Goal: Information Seeking & Learning: Learn about a topic

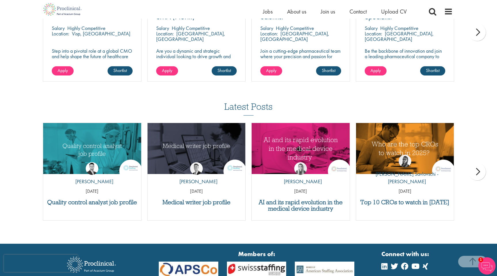
scroll to position [461, 0]
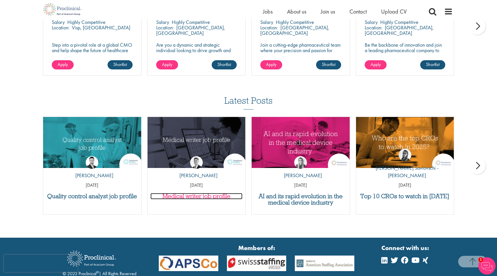
click at [213, 197] on h3 "Medical writer job profile" at bounding box center [196, 196] width 92 height 6
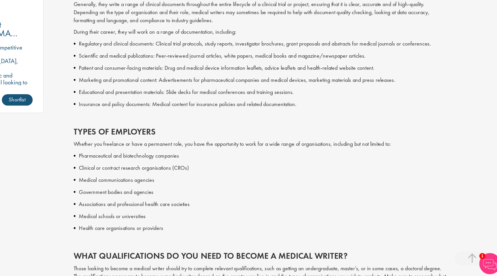
scroll to position [406, 0]
click at [157, 179] on p "Pharmaceutical and biotechnology companies" at bounding box center [303, 177] width 300 height 7
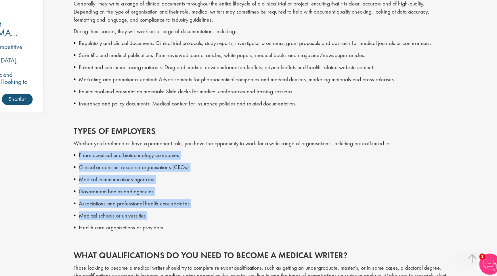
drag, startPoint x: 157, startPoint y: 179, endPoint x: 223, endPoint y: 226, distance: 80.6
click at [223, 226] on div "During their career, they will work on a range of documentation, including: Reg…" at bounding box center [301, 178] width 304 height 211
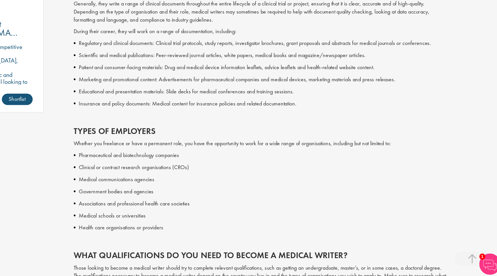
click at [227, 237] on p "Health care organisations or providers" at bounding box center [303, 235] width 300 height 7
click at [227, 244] on p at bounding box center [301, 245] width 304 height 7
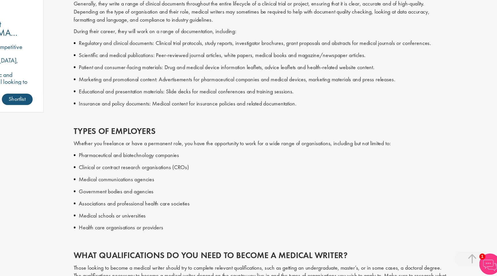
click at [227, 244] on p at bounding box center [301, 245] width 304 height 7
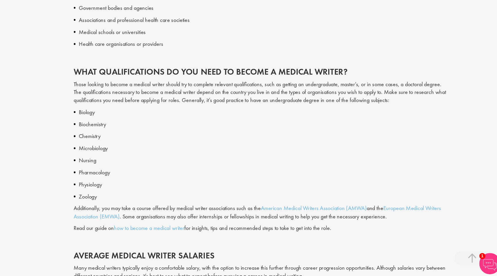
scroll to position [557, 0]
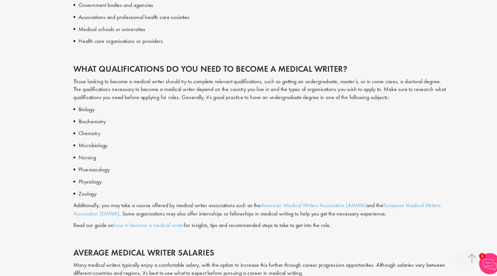
click at [228, 244] on p at bounding box center [301, 244] width 304 height 7
click at [378, 234] on p "Read our guide on how to become a medical writer for insights, tips and recomme…" at bounding box center [301, 234] width 304 height 7
drag, startPoint x: 378, startPoint y: 234, endPoint x: 379, endPoint y: 245, distance: 10.7
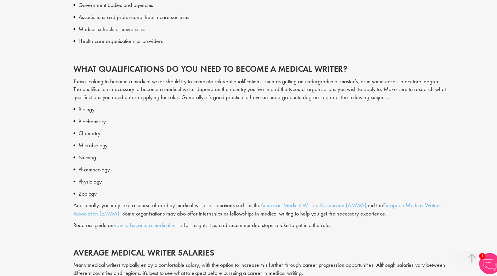
click at [379, 245] on div "Biology Biochemistry Chemistry Microbiology Nursing Pharmacology Physiology Zoo…" at bounding box center [301, 253] width 304 height 233
click at [379, 245] on p at bounding box center [301, 244] width 304 height 7
click at [379, 243] on p at bounding box center [301, 244] width 304 height 7
click at [379, 244] on p at bounding box center [301, 244] width 304 height 7
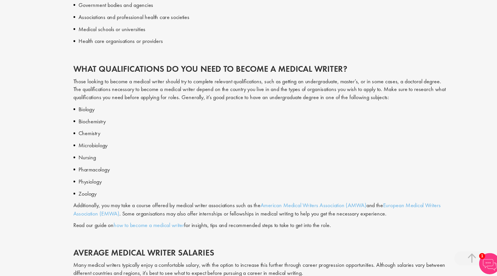
click at [379, 244] on p at bounding box center [301, 244] width 304 height 7
click at [375, 233] on p "Read our guide on how to become a medical writer for insights, tips and recomme…" at bounding box center [301, 234] width 304 height 7
click at [375, 242] on p at bounding box center [301, 244] width 304 height 7
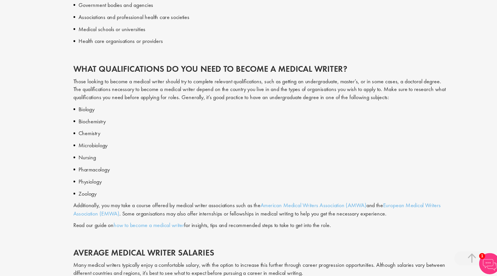
click at [375, 242] on p at bounding box center [301, 244] width 304 height 7
click at [408, 225] on p "Additionally, you may take a course offered by medical writer associations such…" at bounding box center [301, 221] width 304 height 13
click at [379, 208] on p "Zoology" at bounding box center [303, 208] width 300 height 7
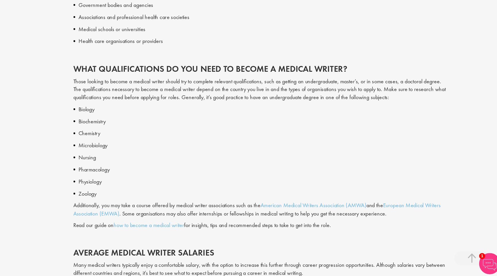
click at [379, 208] on p "Zoology" at bounding box center [303, 208] width 300 height 7
click at [422, 132] on p "Those looking to become a medical writer should try to complete relevant qualif…" at bounding box center [301, 124] width 304 height 20
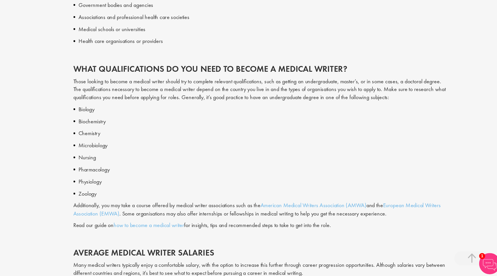
click at [319, 88] on p "Health care organisations or providers" at bounding box center [303, 85] width 300 height 7
drag, startPoint x: 319, startPoint y: 88, endPoint x: 321, endPoint y: 96, distance: 7.4
click at [321, 96] on div "During their career, they will work on a range of documentation, including: Reg…" at bounding box center [301, 28] width 304 height 211
click at [321, 96] on p at bounding box center [301, 94] width 304 height 7
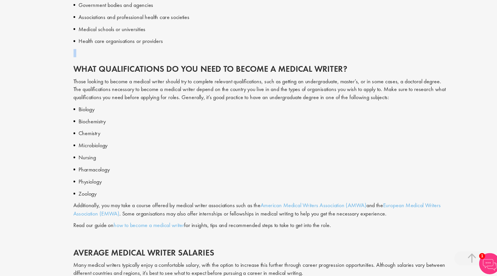
click at [321, 96] on p at bounding box center [301, 94] width 304 height 7
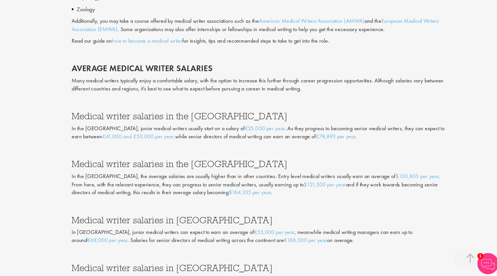
scroll to position [711, 0]
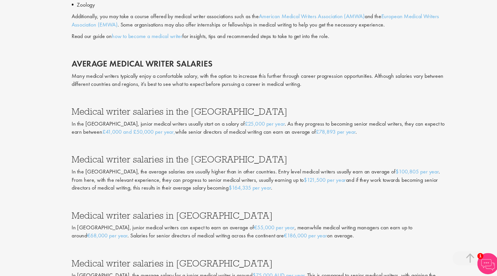
click at [344, 169] on p at bounding box center [301, 168] width 304 height 7
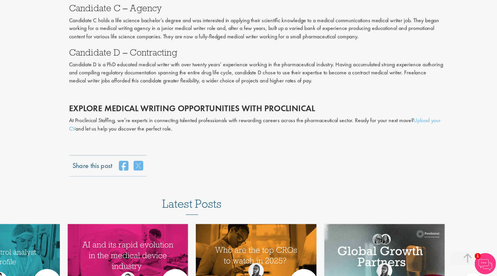
scroll to position [1093, 0]
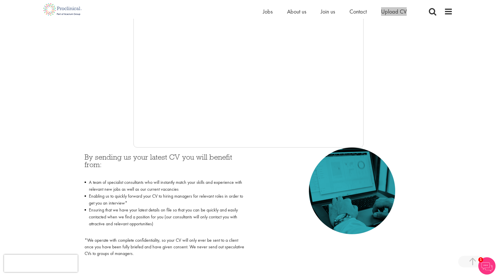
scroll to position [138, 0]
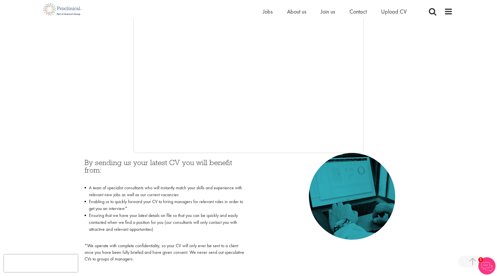
click at [117, 121] on div at bounding box center [248, 66] width 408 height 173
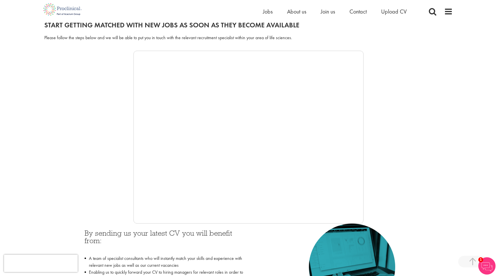
scroll to position [0, 0]
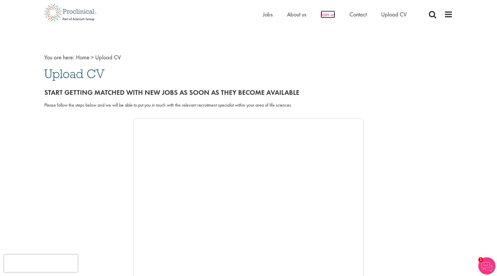
click at [329, 16] on span "Join us" at bounding box center [328, 14] width 14 height 7
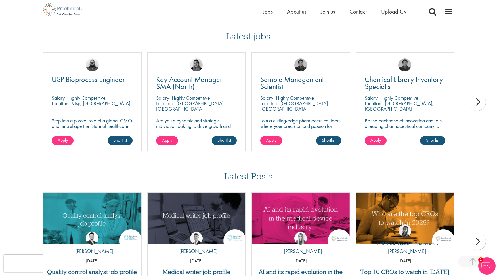
scroll to position [514, 0]
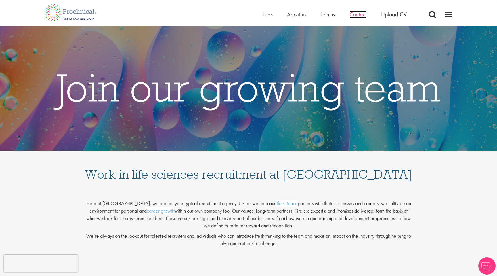
click at [361, 16] on span "Contact" at bounding box center [358, 14] width 17 height 7
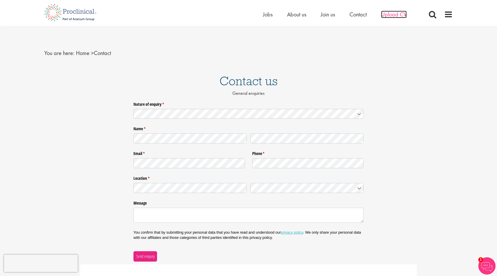
click at [389, 13] on span "Upload CV" at bounding box center [394, 14] width 26 height 7
